Goal: Navigation & Orientation: Find specific page/section

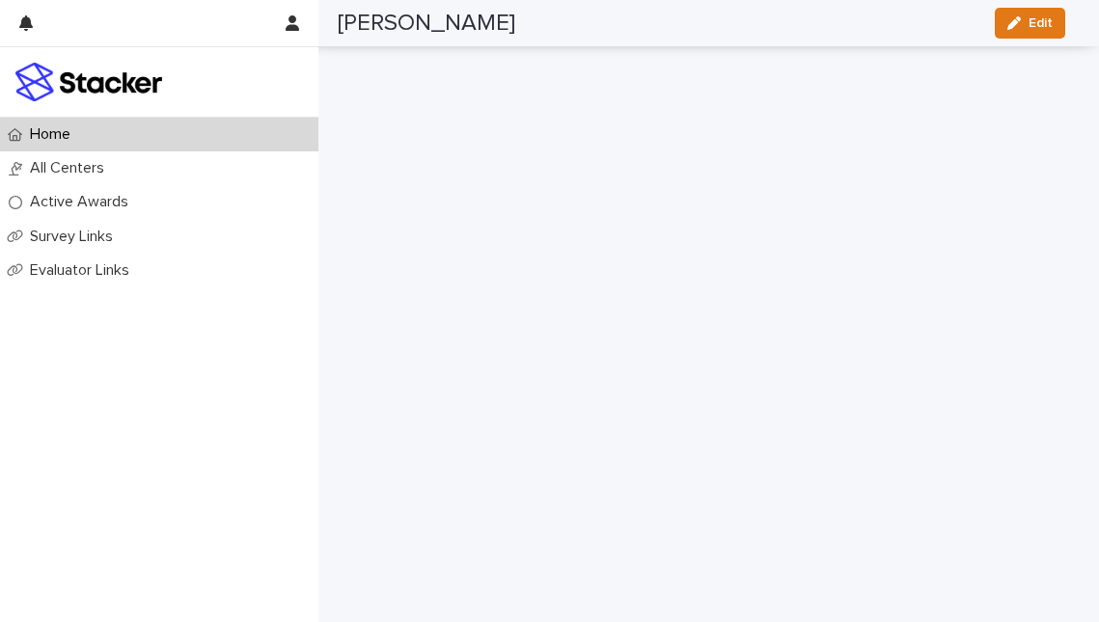
scroll to position [3370, 0]
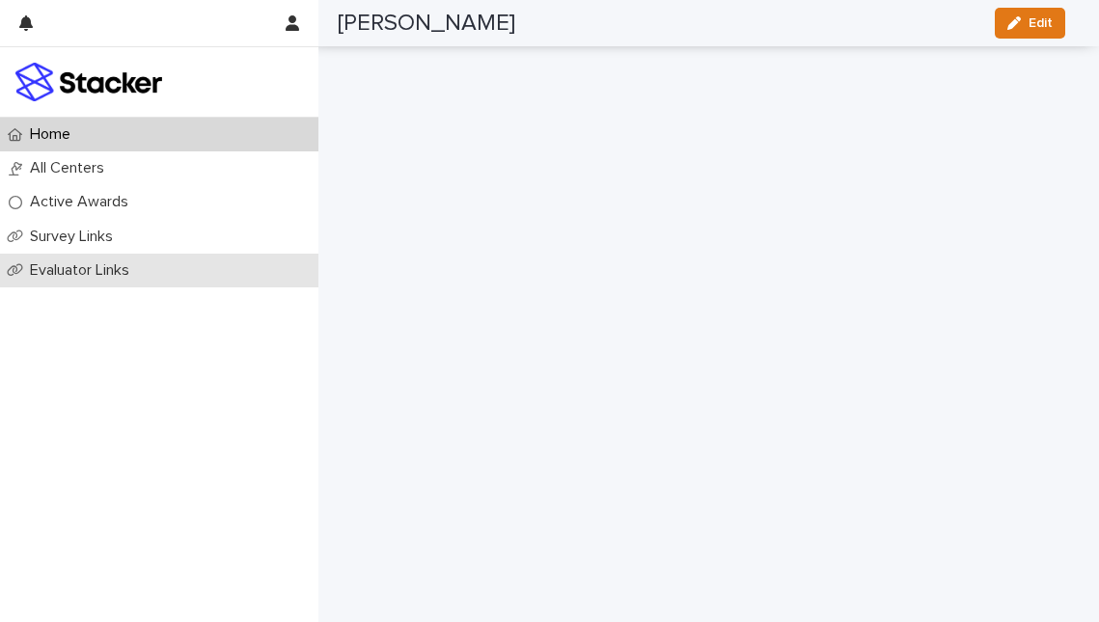
click at [83, 270] on p "Evaluator Links" at bounding box center [83, 270] width 123 height 18
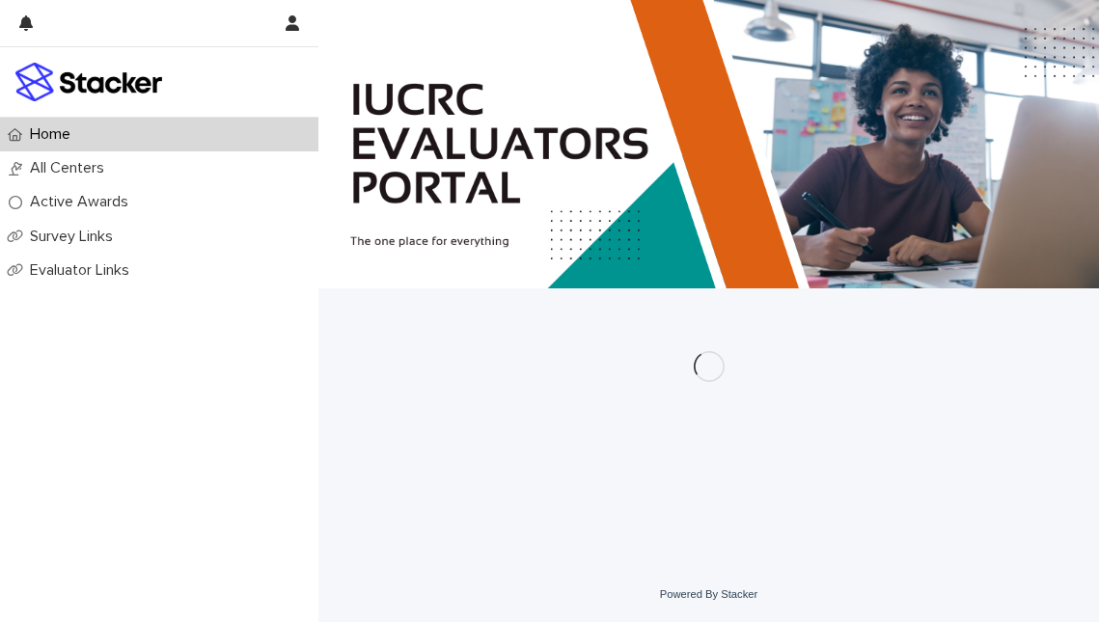
click at [556, 351] on div at bounding box center [709, 320] width 742 height 62
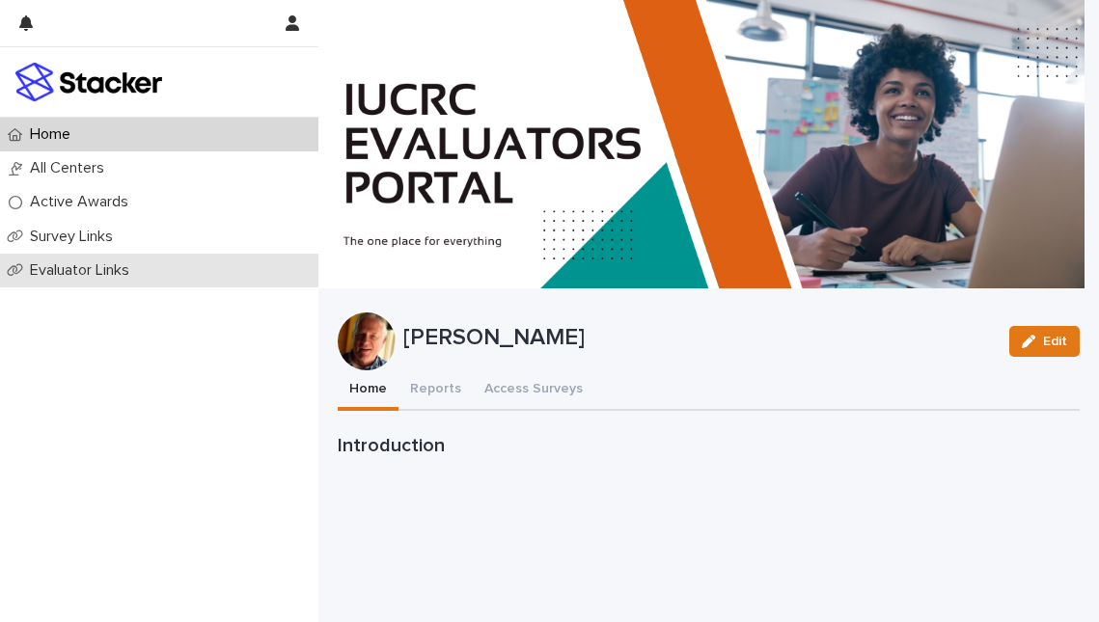
click at [77, 271] on p "Evaluator Links" at bounding box center [83, 270] width 123 height 18
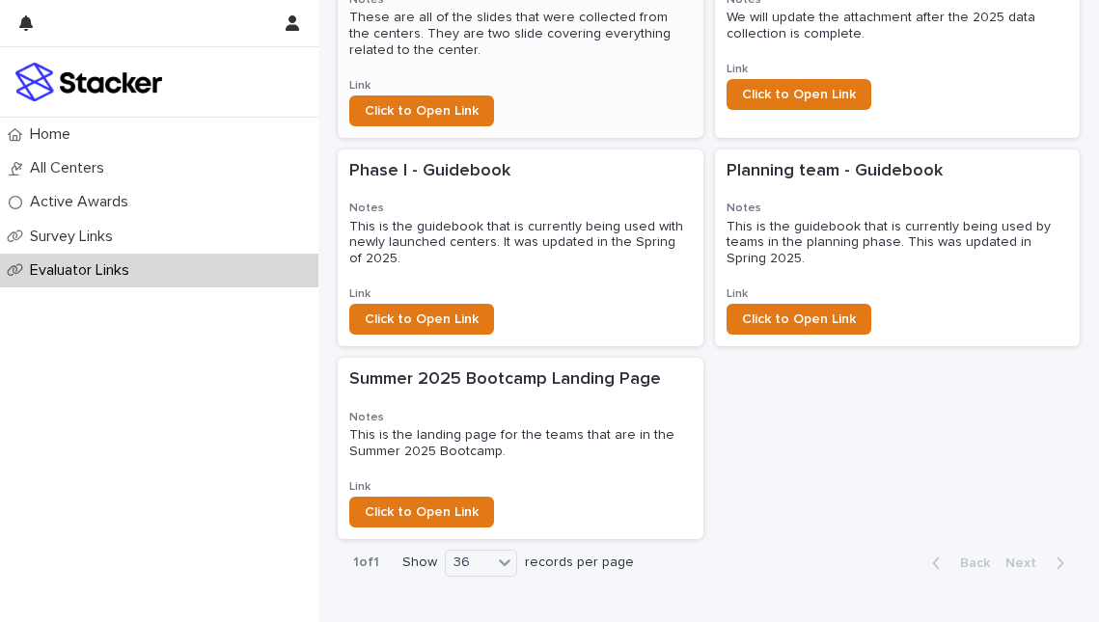
scroll to position [375, 0]
